Goal: Task Accomplishment & Management: Use online tool/utility

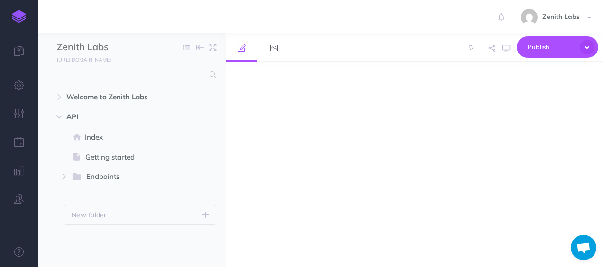
select select "null"
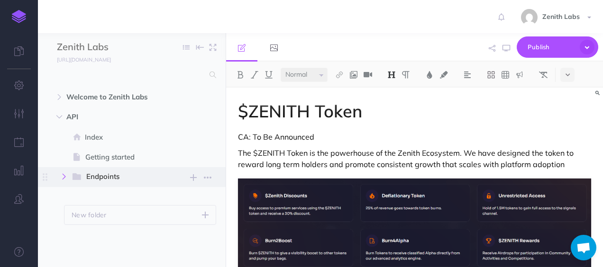
click at [59, 172] on button "button" at bounding box center [63, 176] width 17 height 11
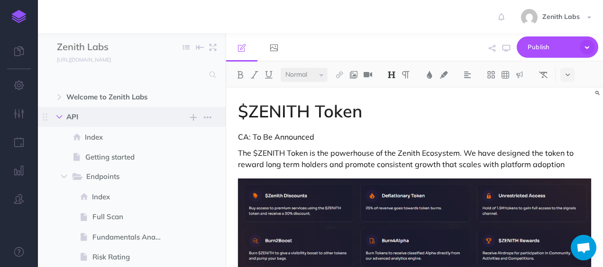
click at [54, 117] on button "button" at bounding box center [59, 116] width 17 height 11
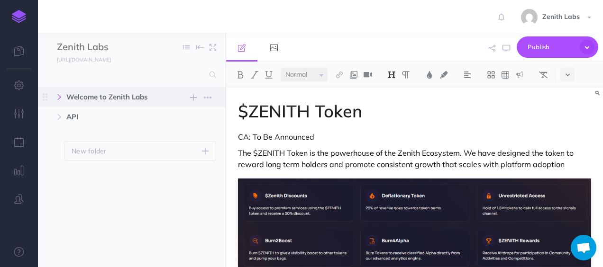
click at [59, 100] on icon "button" at bounding box center [59, 97] width 6 height 6
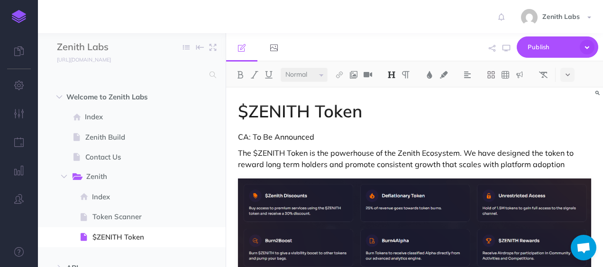
click at [290, 135] on p "CA: To Be Announced" at bounding box center [414, 136] width 353 height 11
click at [321, 132] on p "CA: To Be Announced" at bounding box center [414, 136] width 353 height 11
drag, startPoint x: 321, startPoint y: 132, endPoint x: 252, endPoint y: 134, distance: 69.2
click at [252, 134] on p "CA: To Be Announced" at bounding box center [414, 136] width 353 height 11
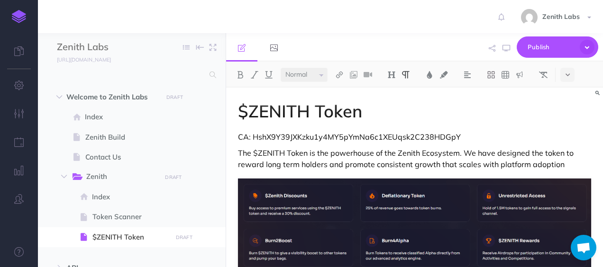
click at [479, 102] on h1 "$ZENITH Token" at bounding box center [414, 111] width 353 height 19
click at [547, 47] on span "Publish" at bounding box center [550, 47] width 47 height 15
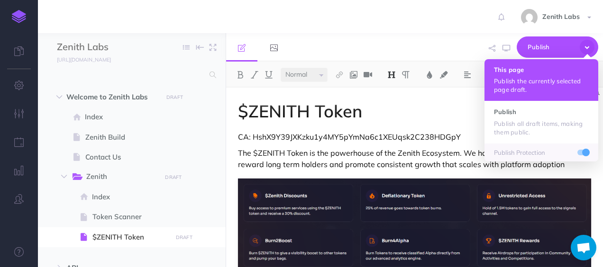
click at [544, 87] on p "Publish the currently selected page draft." at bounding box center [541, 85] width 95 height 17
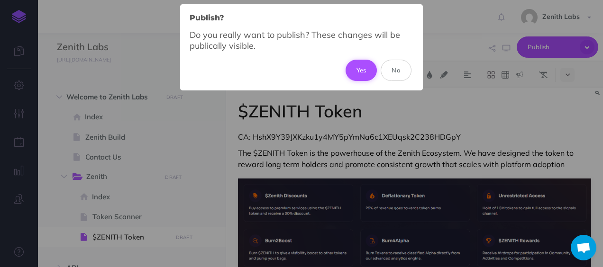
click at [346, 70] on button "Yes" at bounding box center [361, 70] width 32 height 21
